Goal: Use online tool/utility: Utilize a website feature to perform a specific function

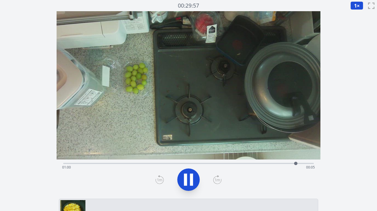
click at [125, 162] on div "経過時間: 01:00 残り時間: 00:05" at bounding box center [188, 163] width 251 height 7
click at [157, 163] on div "経過時間: 00:20 残り時間: 00:46" at bounding box center [188, 163] width 251 height 7
click at [170, 164] on div "経過時間: 00:25 残り時間: 00:40" at bounding box center [188, 167] width 253 height 9
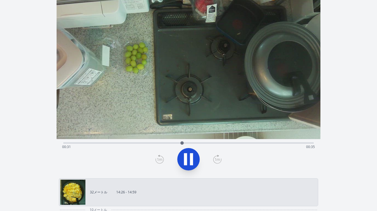
scroll to position [21, 0]
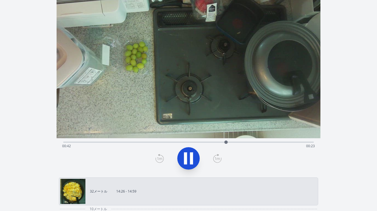
click at [191, 158] on icon at bounding box center [191, 159] width 3 height 12
click at [157, 157] on icon at bounding box center [160, 158] width 8 height 9
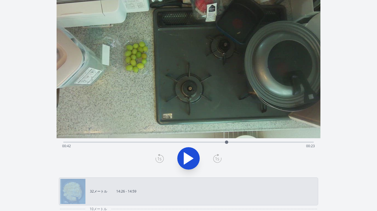
click at [157, 157] on icon at bounding box center [160, 158] width 8 height 9
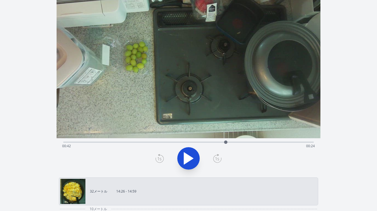
click at [157, 157] on icon at bounding box center [160, 158] width 8 height 9
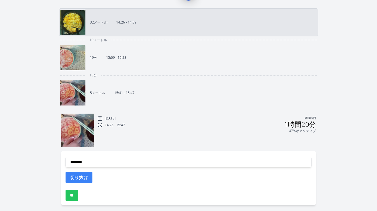
scroll to position [212, 0]
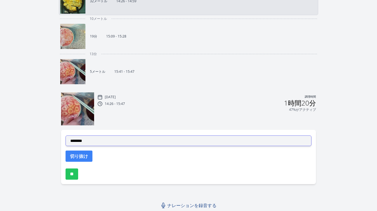
click at [150, 142] on select "**********" at bounding box center [189, 141] width 246 height 11
select select "**********"
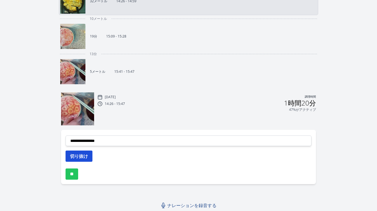
click at [89, 155] on button "切り抜け" at bounding box center [79, 156] width 27 height 11
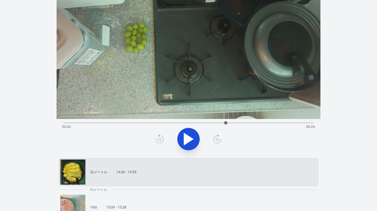
scroll to position [1, 0]
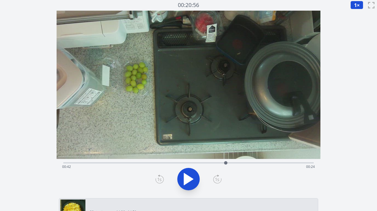
click at [230, 163] on div at bounding box center [226, 163] width 8 height 8
click at [237, 162] on div "経過時間: 00:43 残り時間: 00:23" at bounding box center [188, 162] width 251 height 7
click at [195, 182] on icon at bounding box center [189, 180] width 16 height 16
click at [163, 179] on icon at bounding box center [160, 180] width 8 height 8
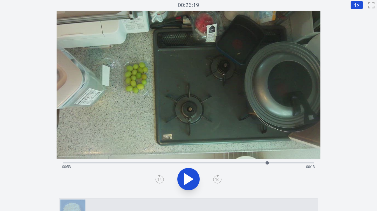
click at [163, 179] on icon at bounding box center [160, 180] width 8 height 8
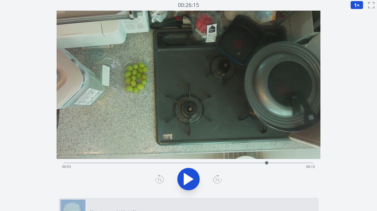
click at [163, 179] on icon at bounding box center [160, 180] width 8 height 8
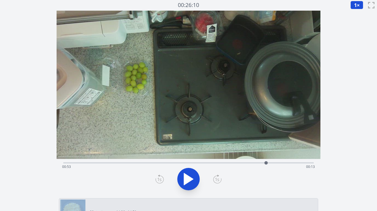
click at [163, 179] on icon at bounding box center [160, 180] width 8 height 8
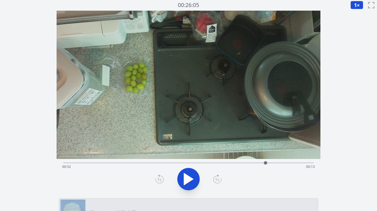
click at [163, 179] on icon at bounding box center [160, 180] width 8 height 8
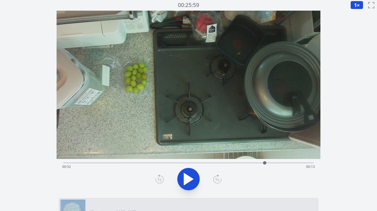
click at [216, 181] on icon at bounding box center [218, 179] width 4 height 3
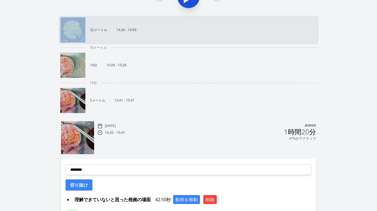
scroll to position [186, 0]
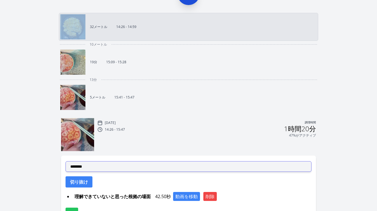
click at [169, 167] on select "**********" at bounding box center [189, 167] width 246 height 11
select select "**********"
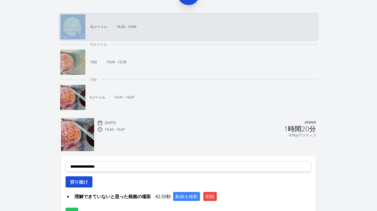
click at [84, 182] on font "切り抜け" at bounding box center [79, 182] width 18 height 6
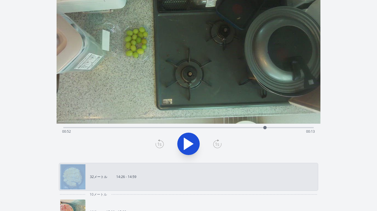
scroll to position [35, 0]
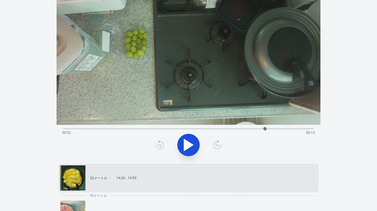
click at [169, 128] on div "経過時間: 00:52 残り時間: 00:13" at bounding box center [188, 128] width 251 height 7
click at [183, 128] on div "経過時間: 00:27 残り時間: 00:39" at bounding box center [188, 132] width 253 height 9
click at [200, 128] on div "経過時間: 00:31 残り時間: 00:35" at bounding box center [188, 128] width 251 height 7
click at [211, 128] on div "経過時間: 00:35 残り時間: 00:30" at bounding box center [188, 128] width 251 height 7
click at [223, 129] on div "経過時間: 00:38 残り時間: 00:27" at bounding box center [188, 132] width 253 height 9
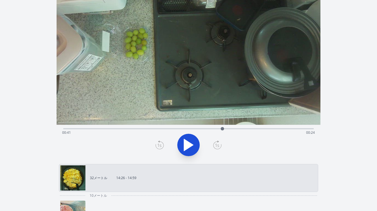
click at [233, 128] on div "経過時間: 00:41 残り時間: 00:24" at bounding box center [188, 132] width 253 height 9
click at [239, 129] on div "経過時間: 00:44 残り時間: 00:22" at bounding box center [188, 132] width 253 height 9
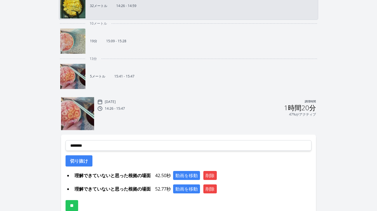
scroll to position [221, 0]
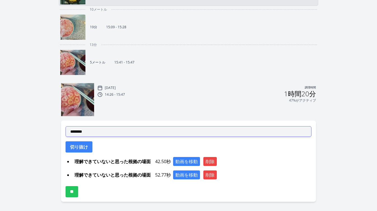
click at [188, 133] on select "**********" at bounding box center [189, 131] width 246 height 11
select select "**********"
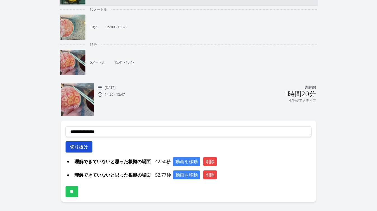
click at [87, 151] on button "切り抜け" at bounding box center [79, 147] width 27 height 11
select select
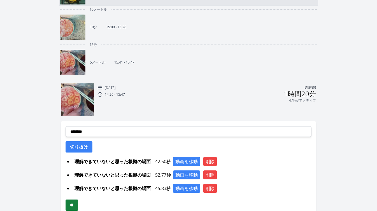
click at [77, 208] on input "**" at bounding box center [72, 205] width 13 height 11
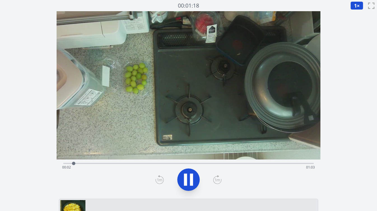
click at [206, 165] on div "経過時間: 00:02 残り時間: 01:03" at bounding box center [188, 167] width 253 height 9
click at [217, 164] on div "経過時間: 00:38 残り時間: 00:28" at bounding box center [188, 167] width 253 height 9
click at [248, 162] on div "経過時間: 00:46 残り時間: 00:20" at bounding box center [188, 163] width 251 height 7
click at [260, 164] on div "経過時間: 00:49 残り時間: 00:17" at bounding box center [188, 167] width 253 height 9
click at [275, 163] on div "経過時間: 00:53 残り時間: 00:12" at bounding box center [188, 167] width 253 height 9
